Goal: Information Seeking & Learning: Learn about a topic

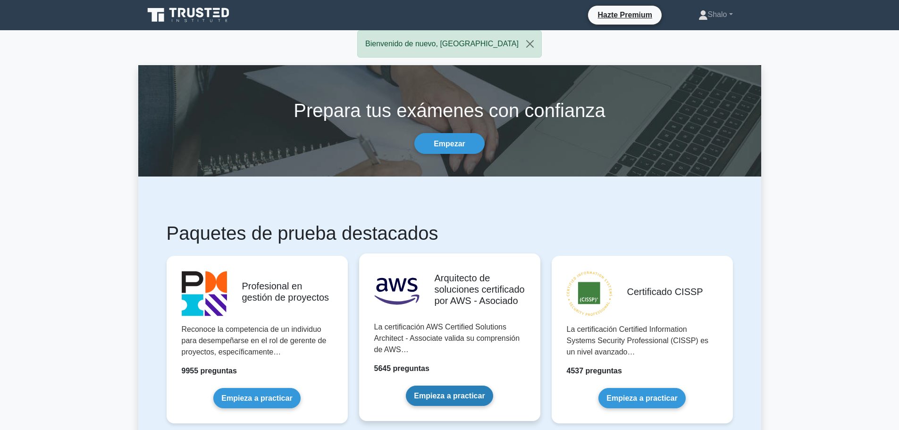
scroll to position [94, 0]
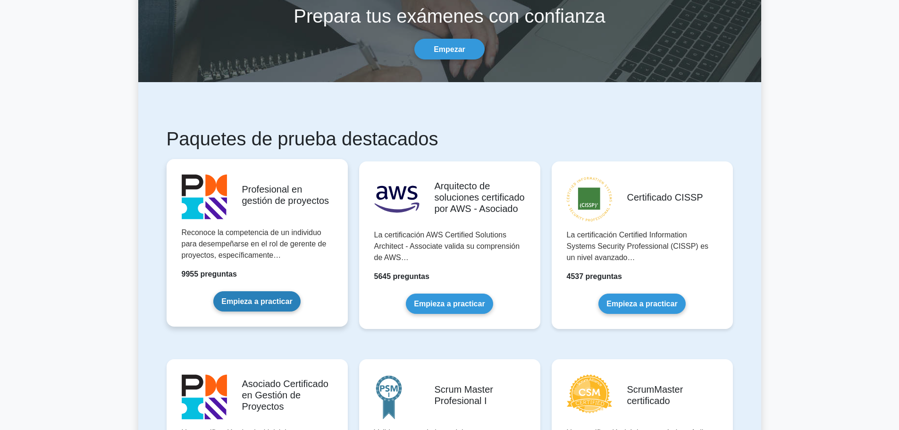
click at [257, 291] on link "Empieza a practicar" at bounding box center [256, 301] width 87 height 20
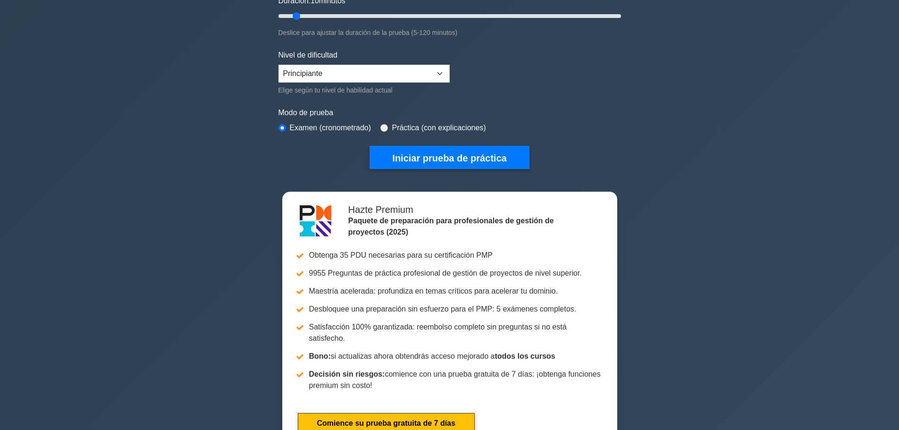
scroll to position [189, 0]
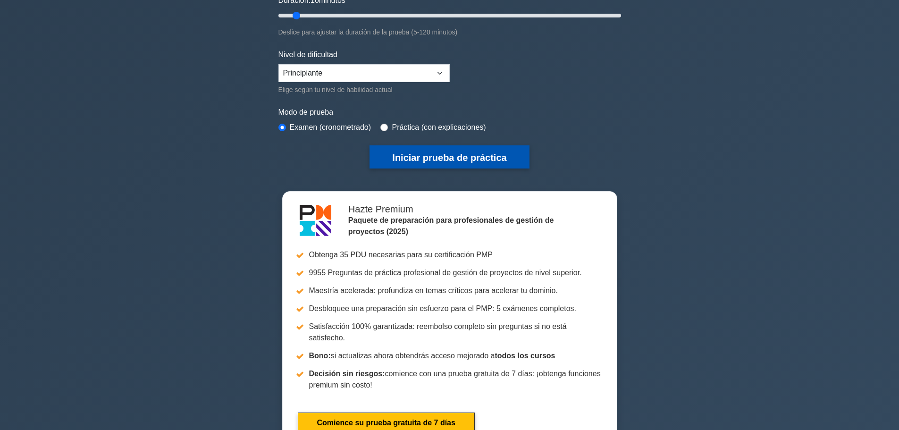
click at [430, 157] on font "Iniciar prueba de práctica" at bounding box center [449, 157] width 114 height 10
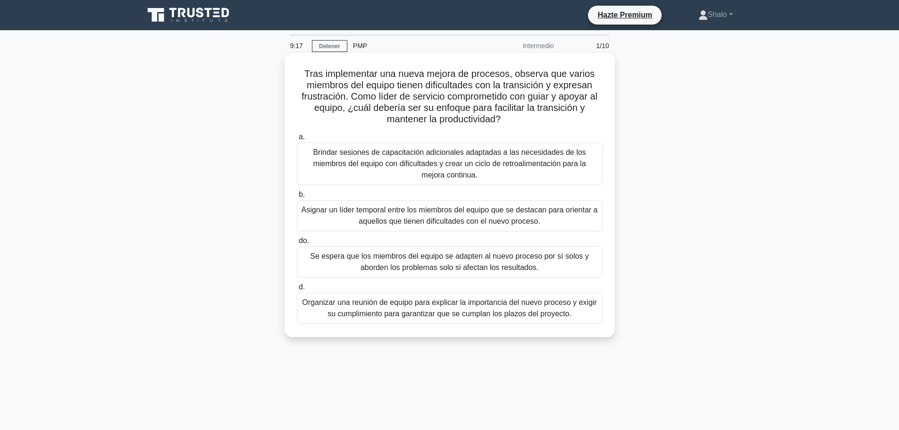
click at [346, 164] on font "Brindar sesiones de capacitación adicionales adaptadas a las necesidades de los…" at bounding box center [449, 163] width 273 height 31
click at [297, 140] on input "a. Brindar sesiones de capacitación adicionales adaptadas a las necesidades de …" at bounding box center [297, 137] width 0 height 6
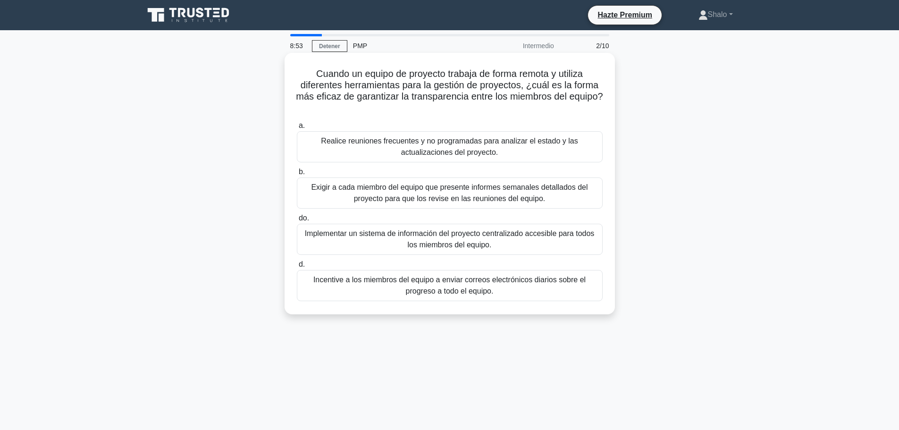
click at [399, 141] on font "Realice reuniones frecuentes y no programadas para analizar el estado y las act…" at bounding box center [449, 146] width 257 height 19
click at [297, 129] on input "a. Realice reuniones frecuentes y no programadas para analizar el estado y las …" at bounding box center [297, 126] width 0 height 6
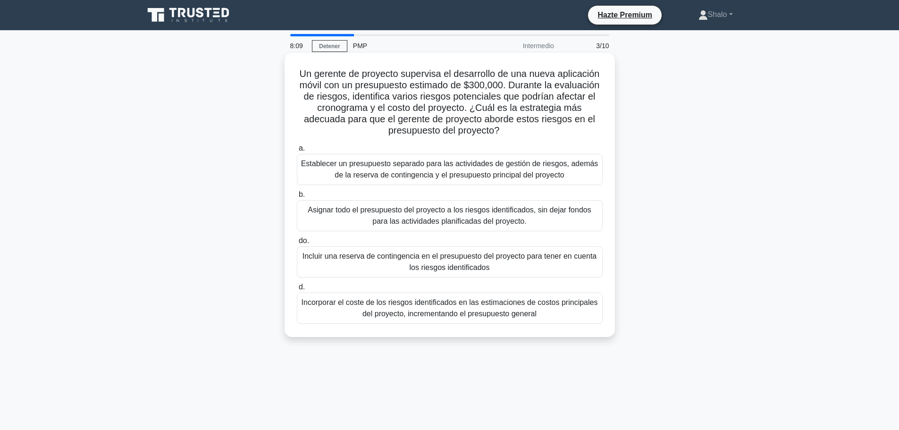
click at [413, 215] on font "Asignar todo el presupuesto del proyecto a los riesgos identificados, sin dejar…" at bounding box center [449, 215] width 283 height 19
click at [297, 198] on input "b. Asignar todo el presupuesto del proyecto a los riesgos identificados, sin de…" at bounding box center [297, 195] width 0 height 6
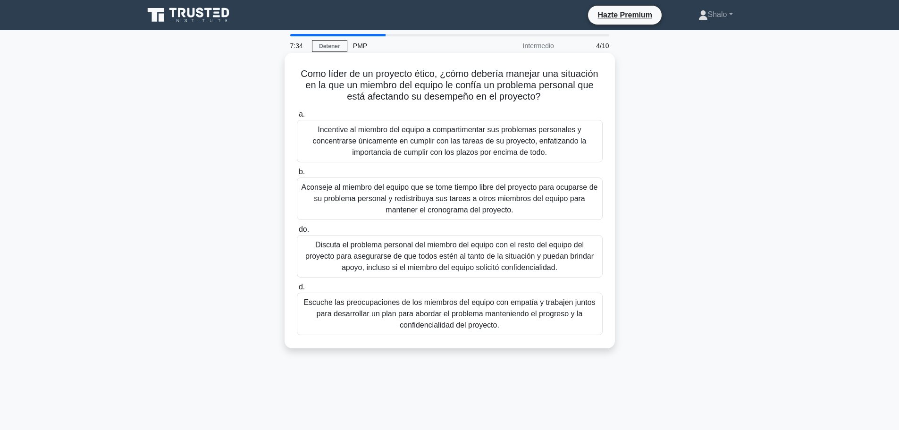
click at [447, 311] on font "Escuche las preocupaciones de los miembros del equipo con empatía y trabajen ju…" at bounding box center [449, 313] width 292 height 31
click at [297, 290] on input "d. Escuche las preocupaciones de los miembros del equipo con empatía y trabajen…" at bounding box center [297, 287] width 0 height 6
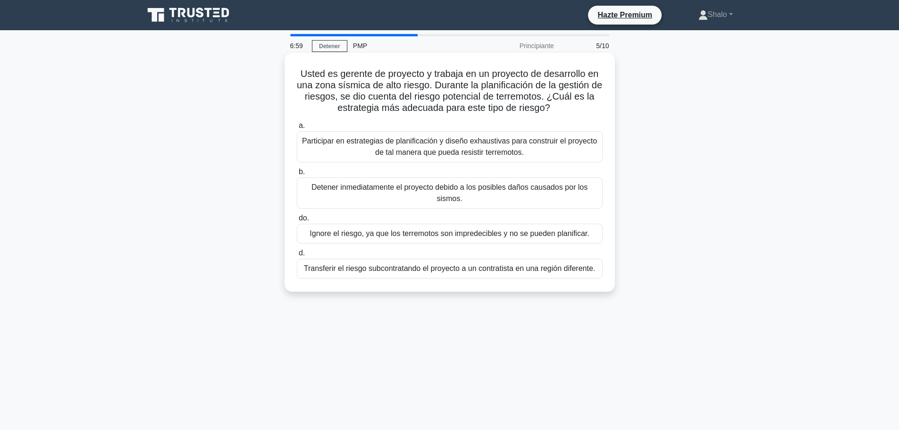
click at [447, 145] on font "Participar en estrategias de planificación y diseño exhaustivas para construir …" at bounding box center [449, 146] width 295 height 19
click at [297, 129] on input "a. Participar en estrategias de planificación y diseño exhaustivas para constru…" at bounding box center [297, 126] width 0 height 6
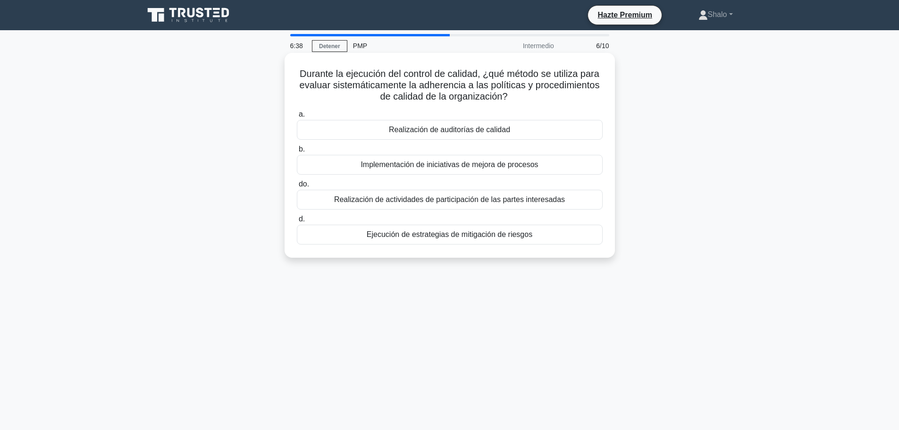
click at [446, 165] on font "Implementación de iniciativas de mejora de procesos" at bounding box center [448, 164] width 177 height 8
click at [297, 152] on input "b. Implementación de iniciativas de mejora de procesos" at bounding box center [297, 149] width 0 height 6
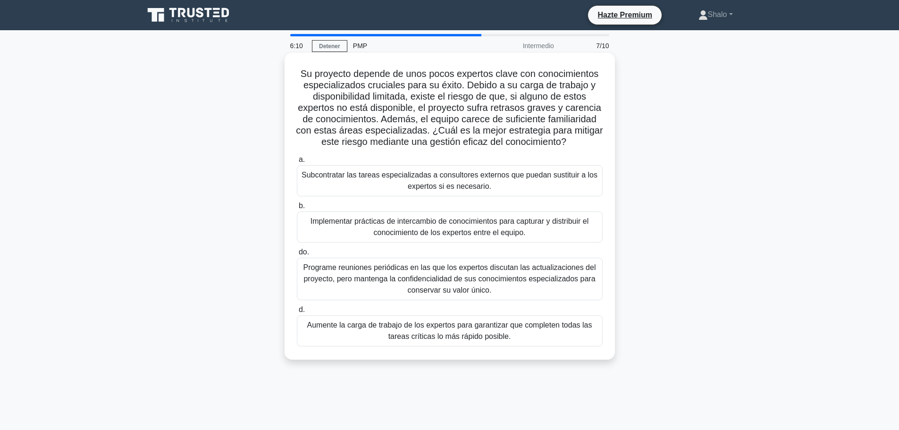
click at [464, 276] on font "Programe reuniones periódicas en las que los expertos discutan las actualizacio…" at bounding box center [449, 278] width 292 height 31
click at [297, 255] on input "do. Programe reuniones periódicas en las que los expertos discutan las actualiz…" at bounding box center [297, 252] width 0 height 6
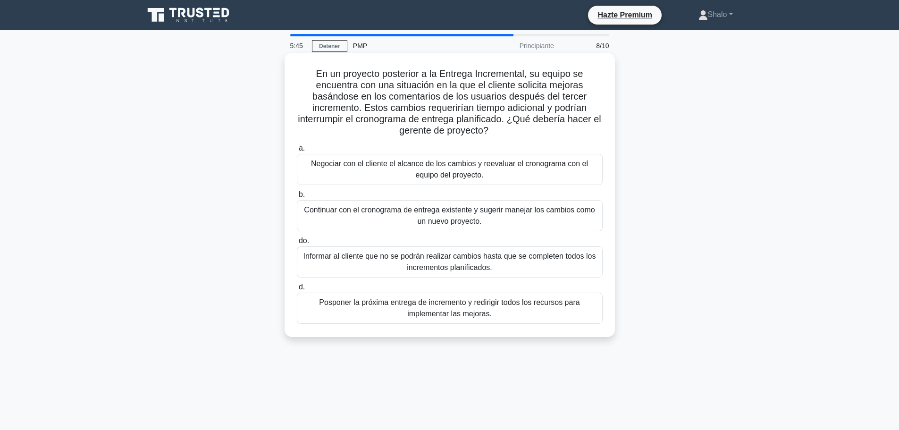
click at [477, 260] on font "Informar al cliente que no se podrán realizar cambios hasta que se completen to…" at bounding box center [449, 261] width 292 height 19
click at [297, 244] on input "do. Informar al cliente que no se podrán realizar cambios hasta que se complete…" at bounding box center [297, 241] width 0 height 6
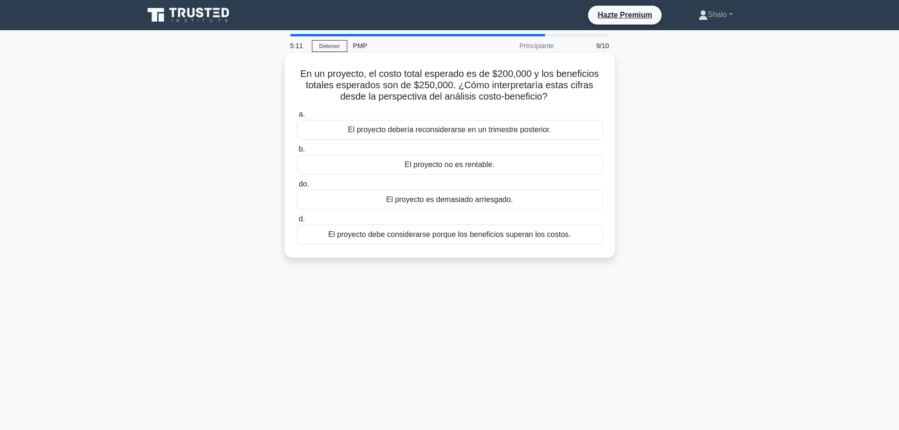
click at [432, 238] on font "El proyecto debe considerarse porque los beneficios superan los costos." at bounding box center [449, 234] width 242 height 8
click at [297, 222] on input "d. El proyecto debe considerarse porque los beneficios superan los costos." at bounding box center [297, 219] width 0 height 6
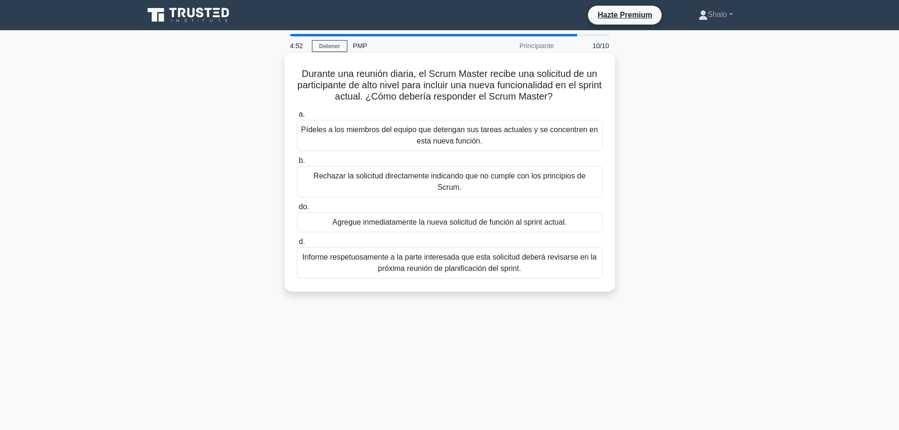
click at [434, 139] on font "Pídeles a los miembros del equipo que detengan sus tareas actuales y se concent…" at bounding box center [449, 134] width 297 height 19
click at [297, 117] on input "a. Pídeles a los miembros del equipo que detengan sus tareas actuales y se conc…" at bounding box center [297, 114] width 0 height 6
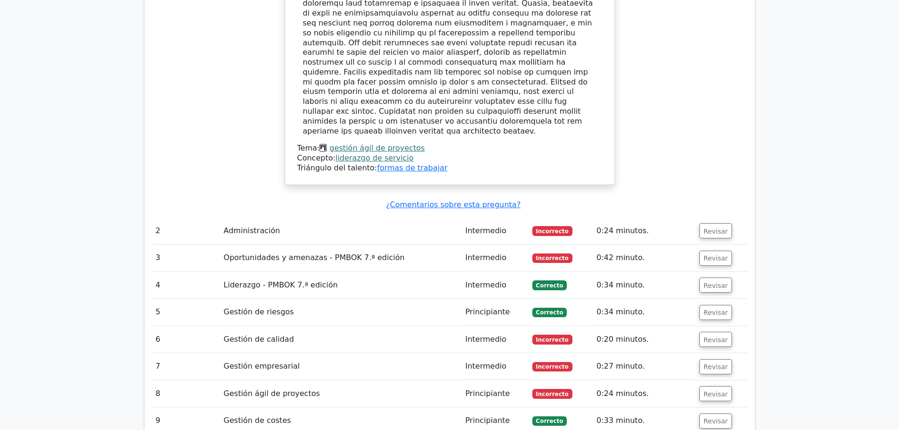
scroll to position [1274, 0]
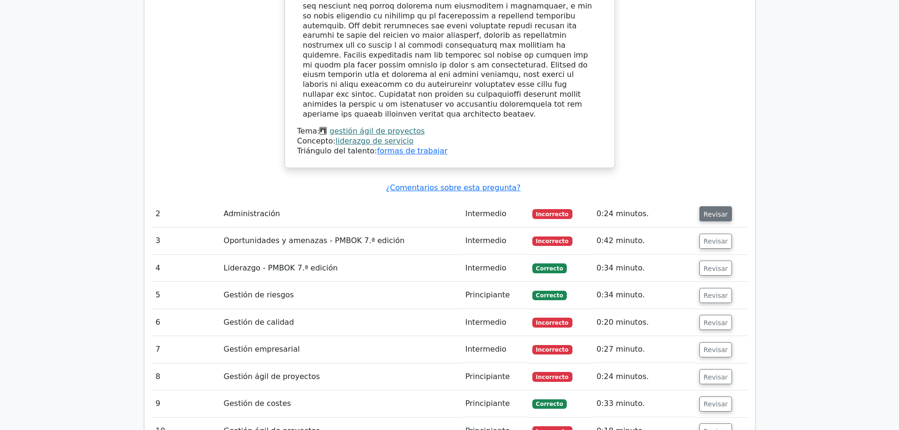
click at [714, 210] on font "Revisar" at bounding box center [715, 214] width 25 height 8
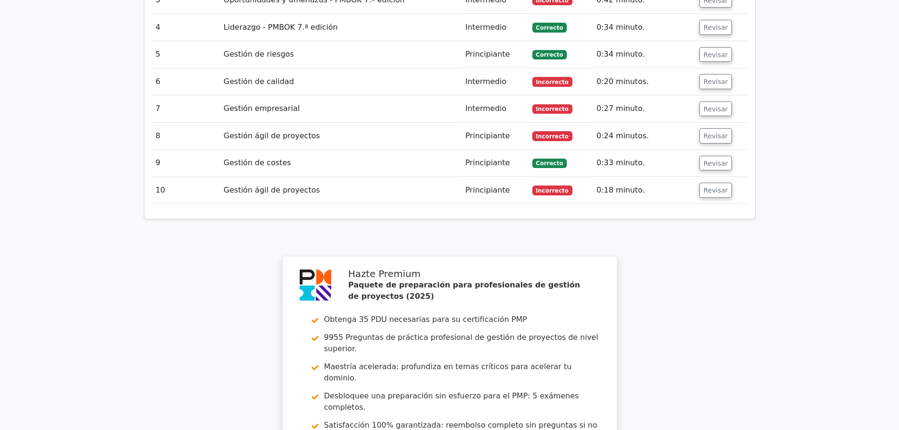
scroll to position [2123, 0]
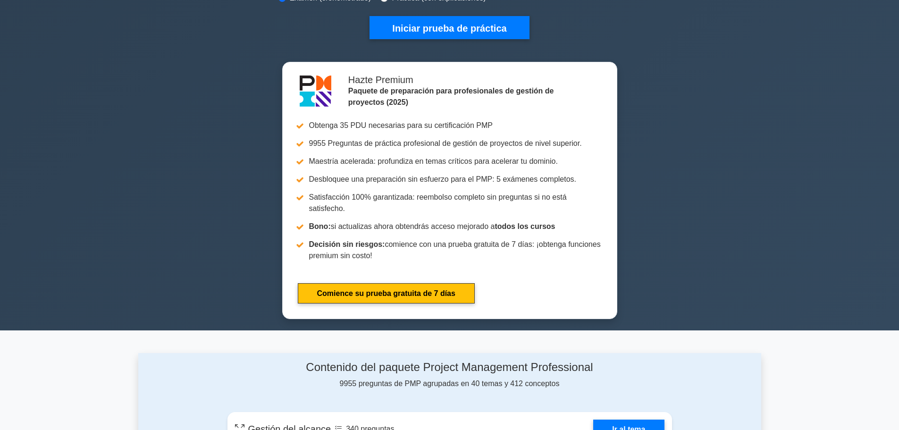
scroll to position [189, 0]
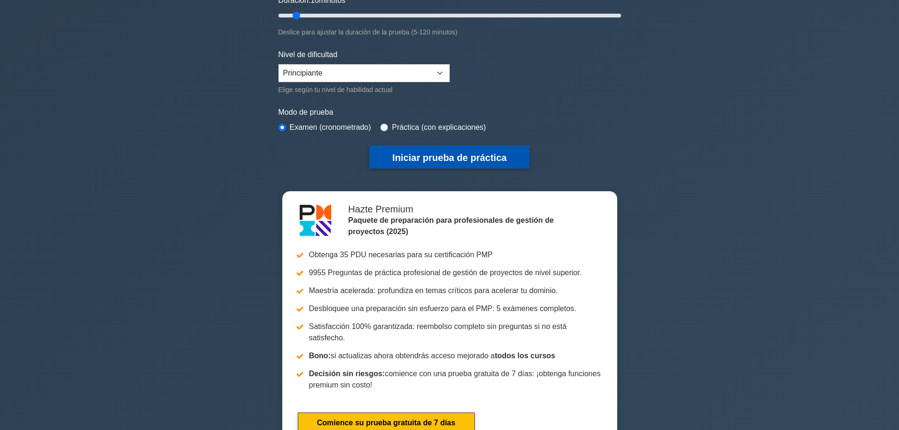
click at [438, 153] on font "Iniciar prueba de práctica" at bounding box center [449, 157] width 114 height 10
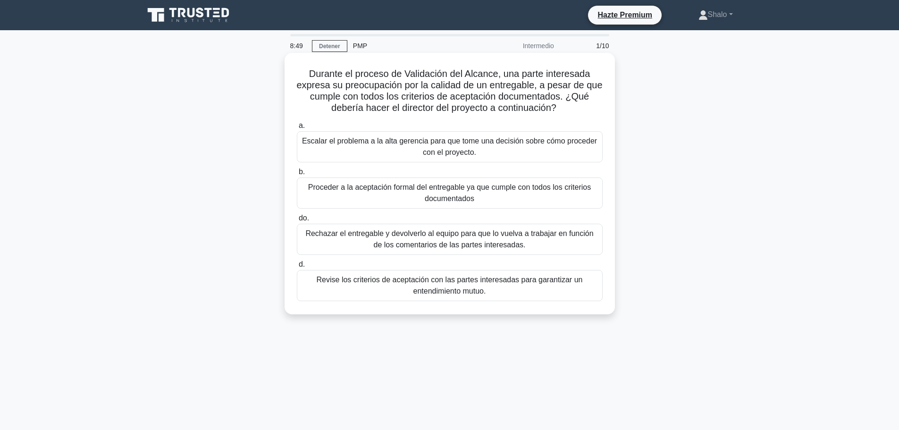
click at [456, 281] on font "Revise los criterios de aceptación con las partes interesadas para garantizar u…" at bounding box center [450, 284] width 266 height 19
click at [297, 267] on input "d. Revise los criterios de aceptación con las partes interesadas para garantiza…" at bounding box center [297, 264] width 0 height 6
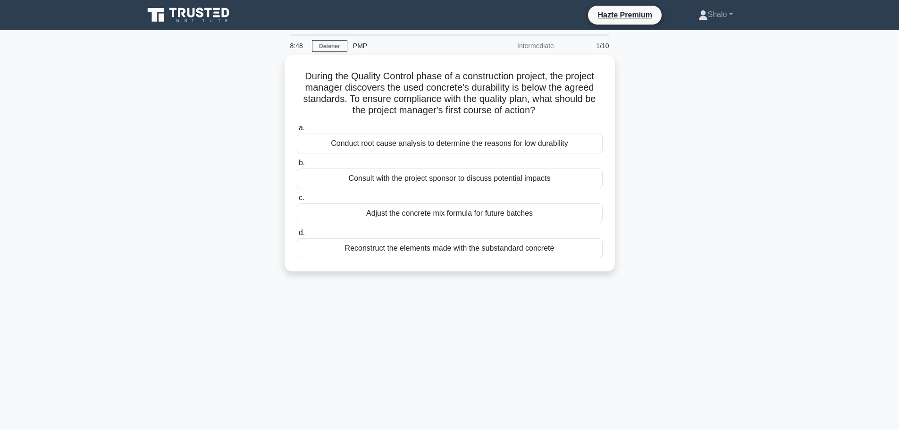
click at [456, 281] on div "During the Quality Control phase of a construction project, the project manager…" at bounding box center [449, 168] width 623 height 227
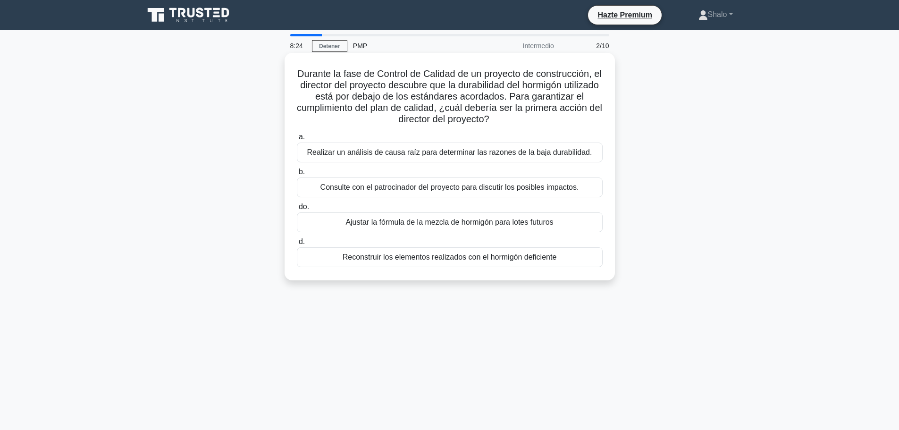
click at [360, 155] on font "Realizar un análisis de causa raíz para determinar las razones de la baja durab…" at bounding box center [449, 152] width 285 height 8
click at [297, 140] on input "a. Realizar un análisis de causa raíz para determinar las razones de la baja du…" at bounding box center [297, 137] width 0 height 6
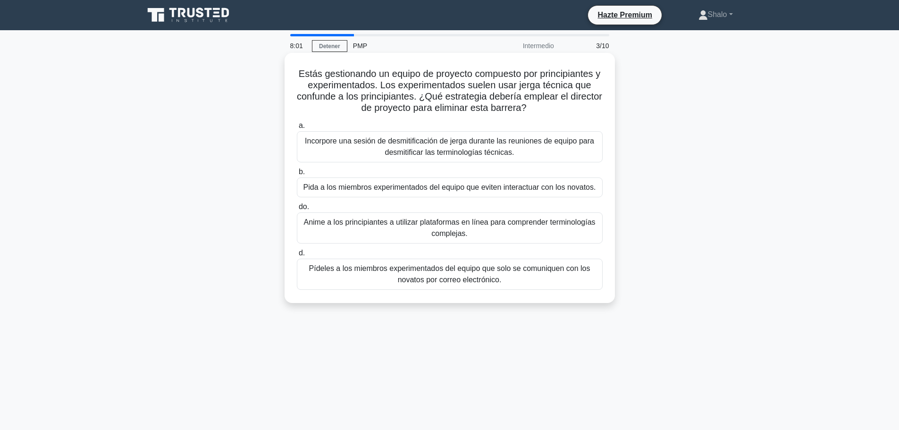
click at [373, 185] on font "Pida a los miembros experimentados del equipo que eviten interactuar con los no…" at bounding box center [449, 187] width 292 height 8
click at [297, 175] on input "b. Pida a los miembros experimentados del equipo que eviten interactuar con los…" at bounding box center [297, 172] width 0 height 6
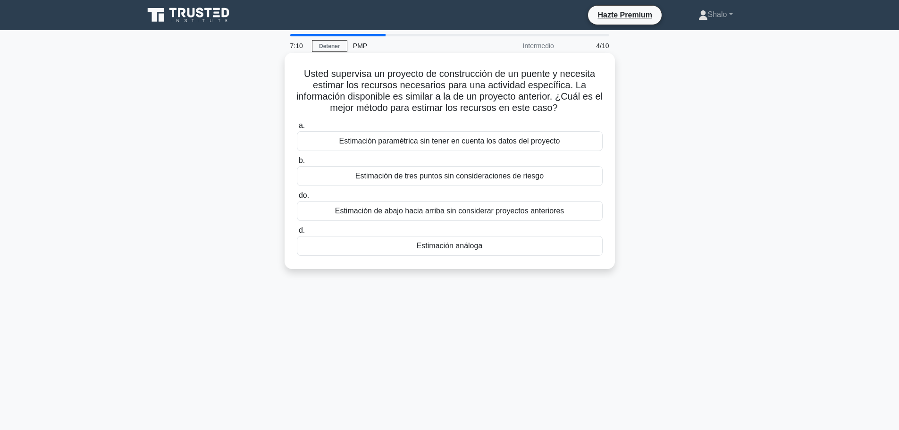
click at [408, 210] on font "Estimación de abajo hacia arriba sin considerar proyectos anteriores" at bounding box center [449, 211] width 229 height 8
click at [297, 199] on input "do. Estimación de abajo hacia arriba sin considerar proyectos anteriores" at bounding box center [297, 195] width 0 height 6
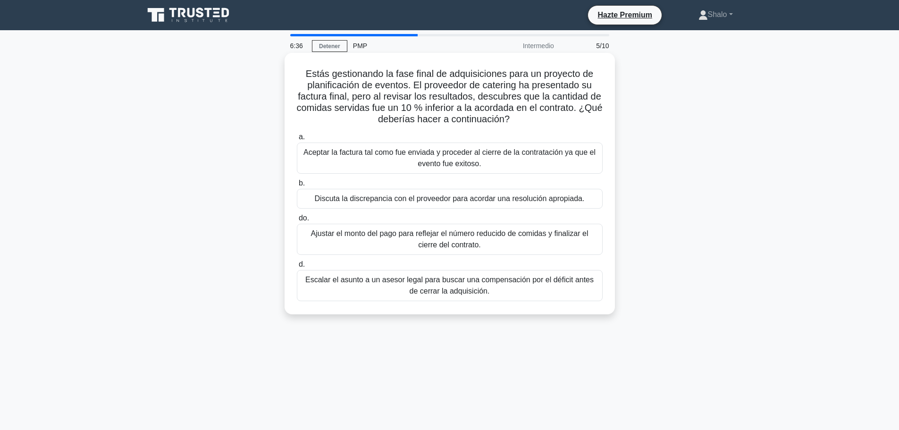
click at [436, 157] on font "Aceptar la factura tal como fue enviada y proceder al cierre de la contratación…" at bounding box center [449, 157] width 292 height 19
click at [297, 140] on input "a. Aceptar la factura tal como fue enviada y proceder al cierre de la contratac…" at bounding box center [297, 137] width 0 height 6
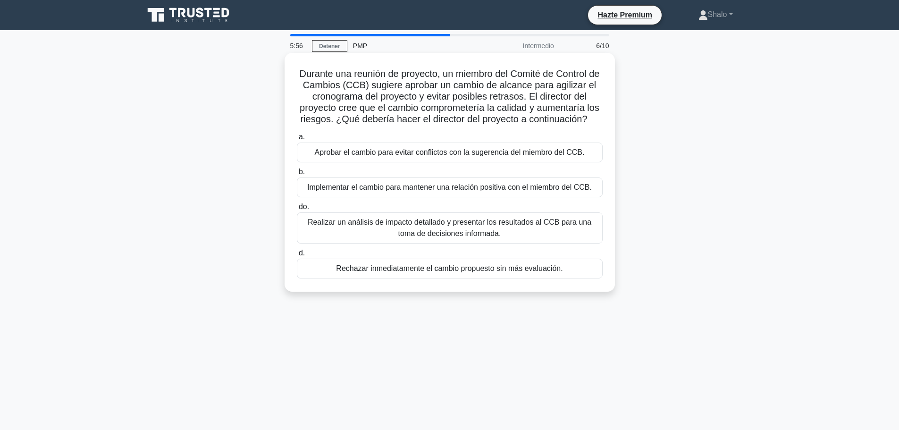
click at [451, 211] on label "do. Realizar un análisis de impacto detallado y presentar los resultados al CCB…" at bounding box center [450, 222] width 306 height 42
click at [297, 210] on input "do. Realizar un análisis de impacto detallado y presentar los resultados al CCB…" at bounding box center [297, 207] width 0 height 6
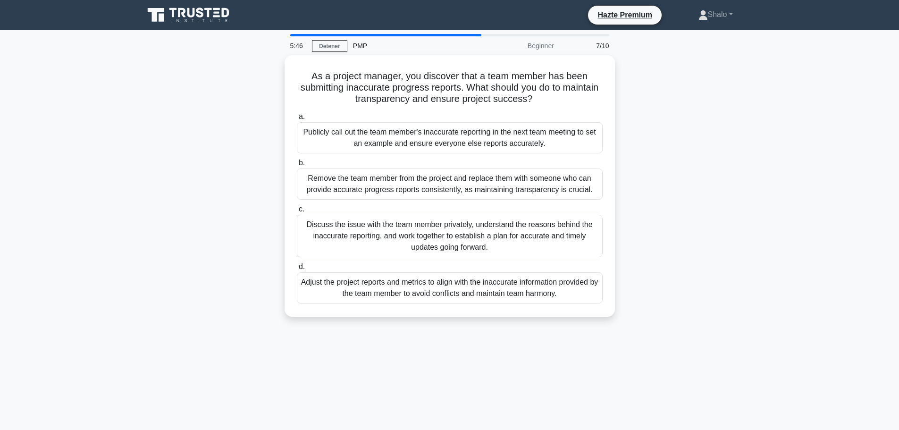
click at [689, 142] on div "As a project manager, you discover that a team member has been submitting inacc…" at bounding box center [449, 191] width 623 height 273
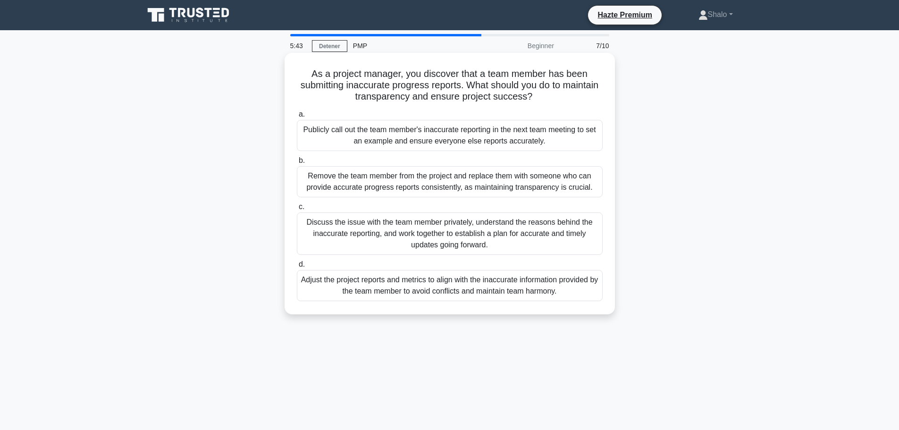
click at [334, 131] on div "Publicly call out the team member's inaccurate reporting in the next team meeti…" at bounding box center [450, 135] width 306 height 31
click at [297, 117] on input "a. Publicly call out the team member's inaccurate reporting in the next team me…" at bounding box center [297, 114] width 0 height 6
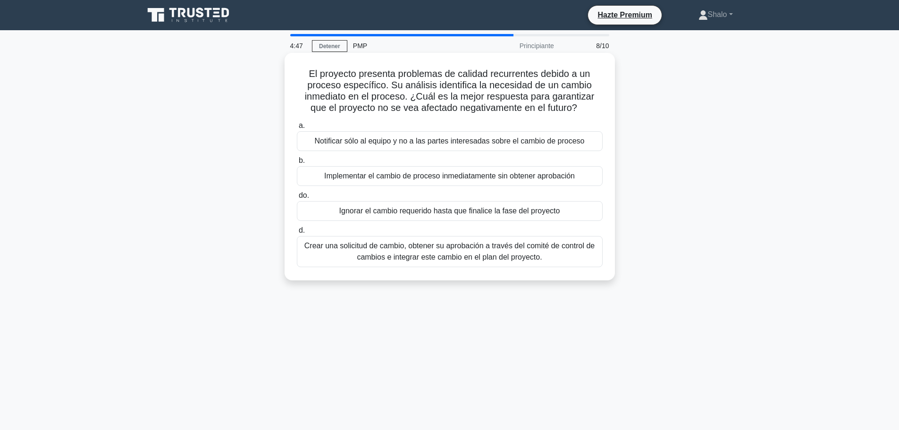
click at [394, 143] on font "Notificar sólo al equipo y no a las partes interesadas sobre el cambio de proce…" at bounding box center [450, 141] width 270 height 8
click at [297, 129] on input "a. Notificar sólo al equipo y no a las partes interesadas sobre el cambio de pr…" at bounding box center [297, 126] width 0 height 6
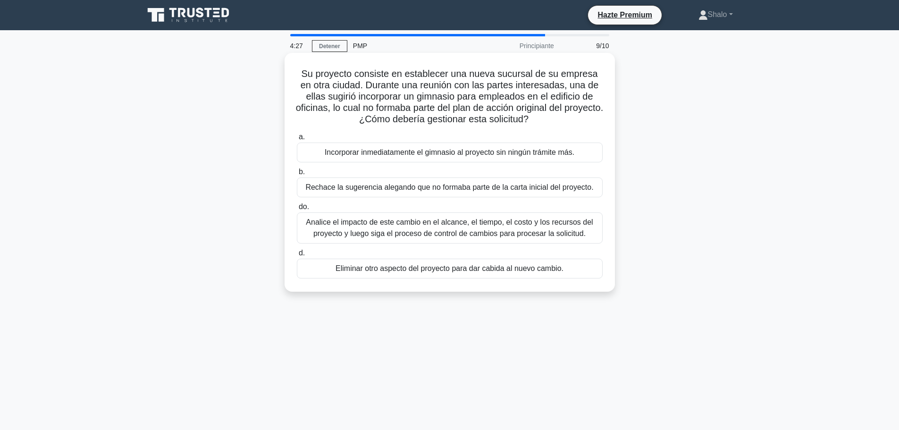
click at [393, 232] on font "Analice el impacto de este cambio en el alcance, el tiempo, el costo y los recu…" at bounding box center [449, 227] width 287 height 19
click at [297, 210] on input "do. Analice el impacto de este cambio en el alcance, el tiempo, el costo y los …" at bounding box center [297, 207] width 0 height 6
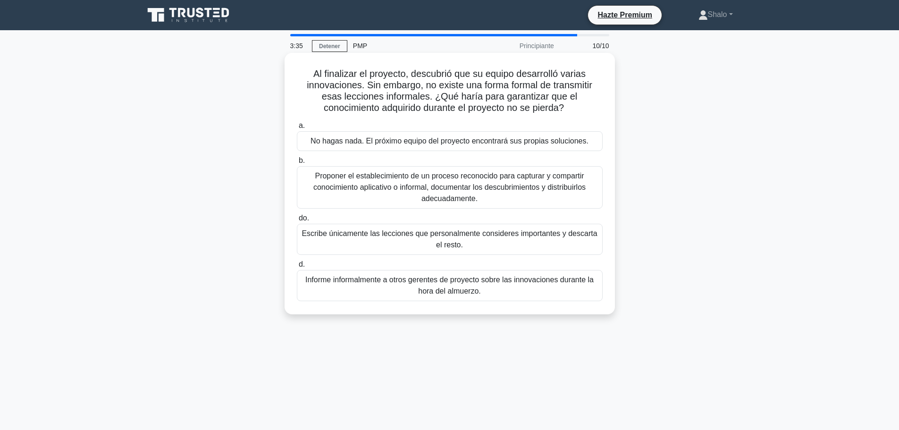
click at [417, 184] on font "Proponer el establecimiento de un proceso reconocido para capturar y compartir …" at bounding box center [449, 187] width 272 height 31
click at [297, 164] on input "b. Proponer el establecimiento de un proceso reconocido para capturar y compart…" at bounding box center [297, 161] width 0 height 6
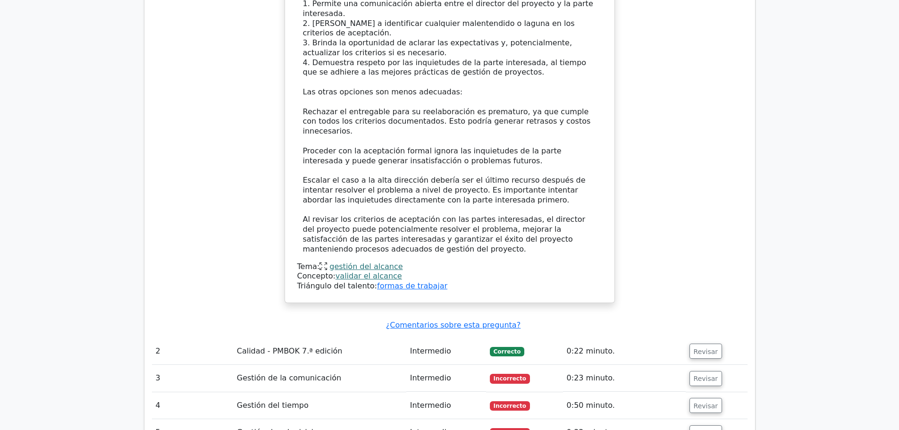
scroll to position [1321, 0]
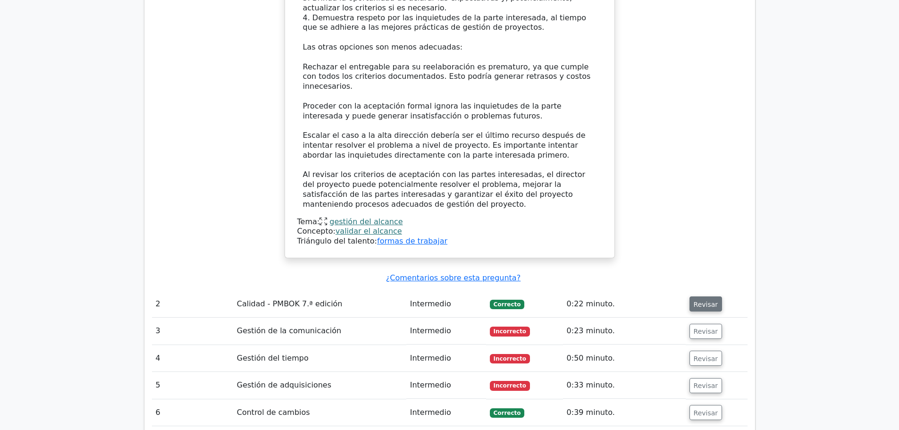
click at [707, 300] on font "Revisar" at bounding box center [705, 304] width 25 height 8
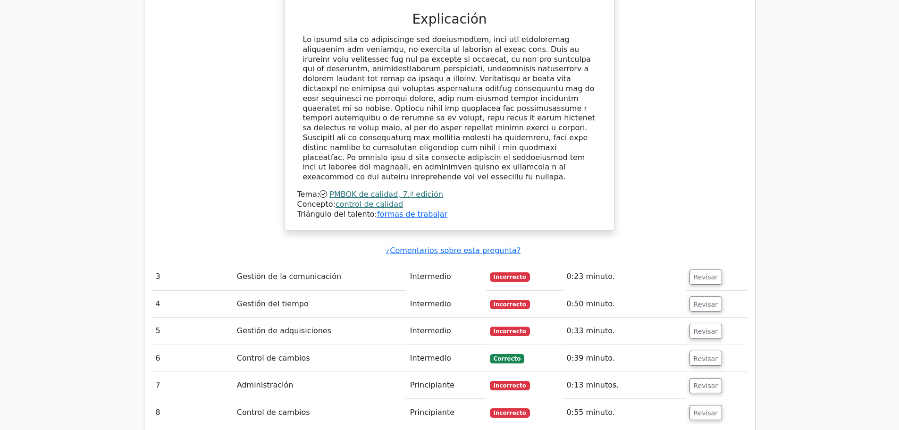
scroll to position [1887, 0]
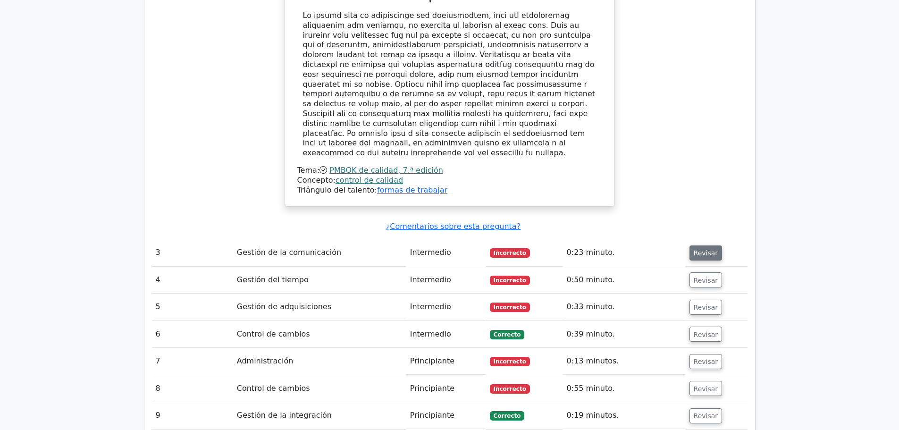
click at [706, 249] on font "Revisar" at bounding box center [705, 253] width 25 height 8
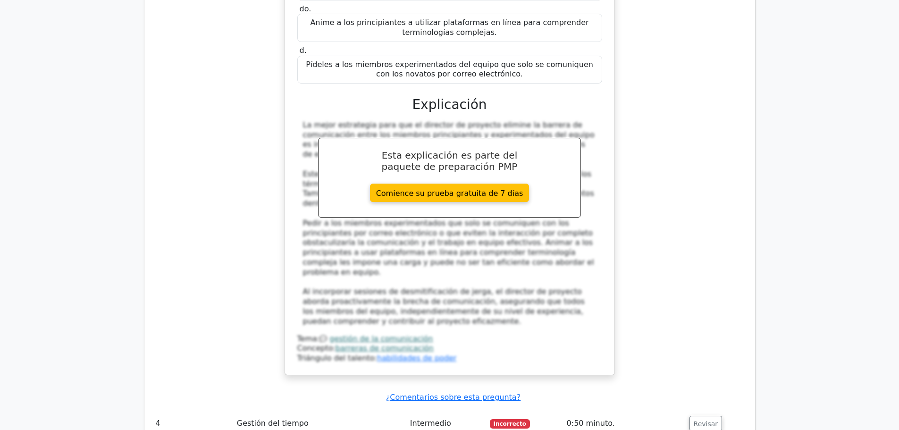
scroll to position [2312, 0]
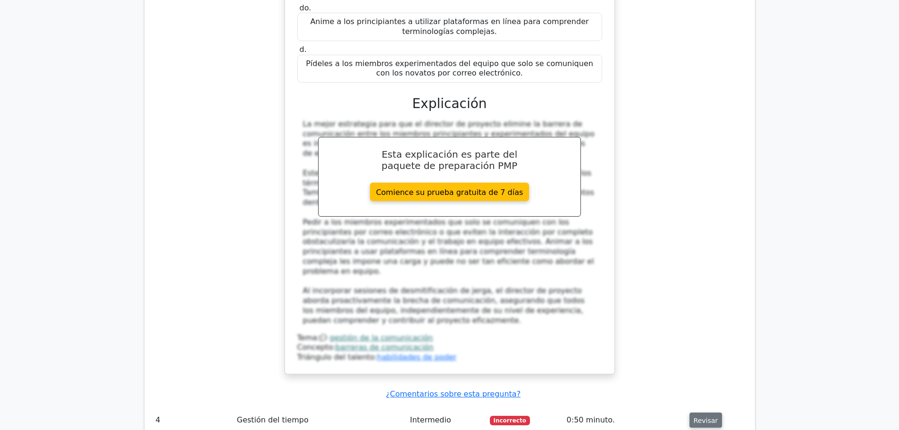
click at [699, 416] on font "Revisar" at bounding box center [705, 420] width 25 height 8
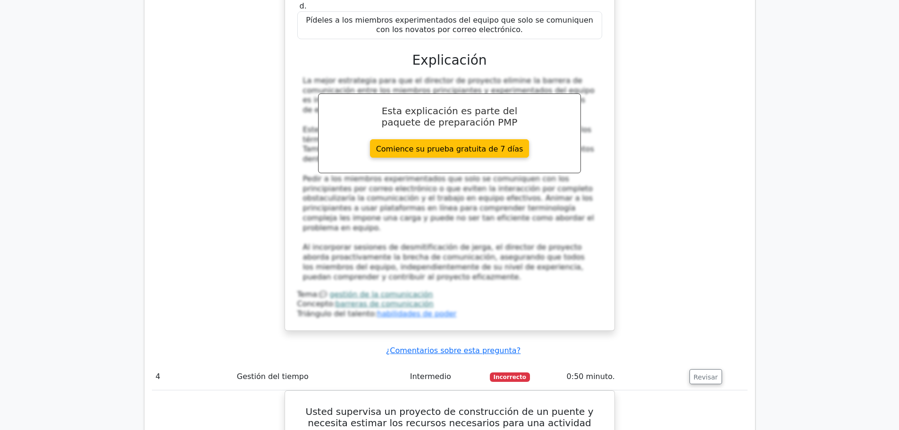
scroll to position [2500, 0]
